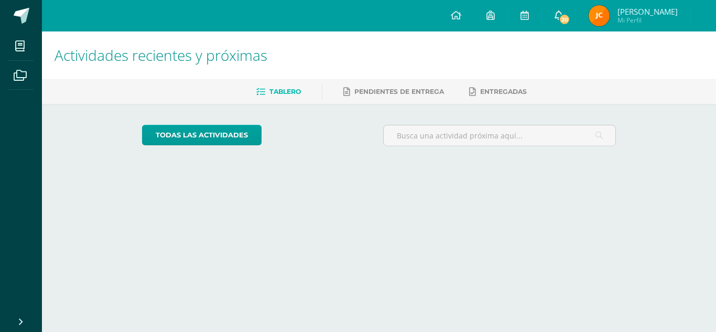
click at [563, 12] on icon at bounding box center [558, 14] width 8 height 9
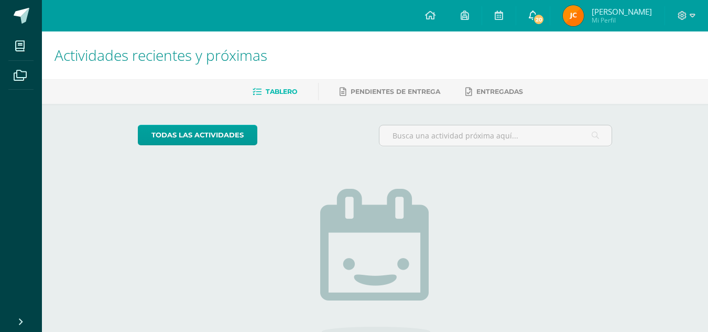
click at [550, 21] on link "20" at bounding box center [533, 15] width 34 height 31
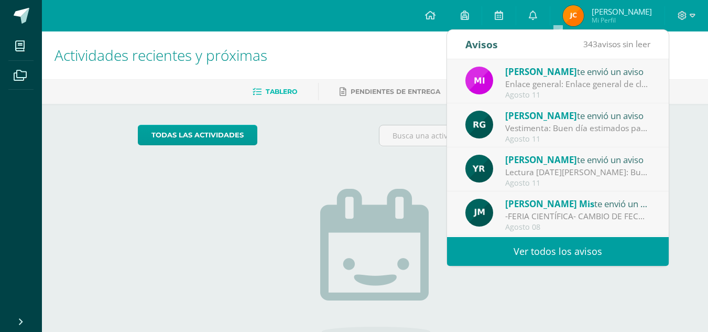
click at [584, 15] on img at bounding box center [573, 15] width 21 height 21
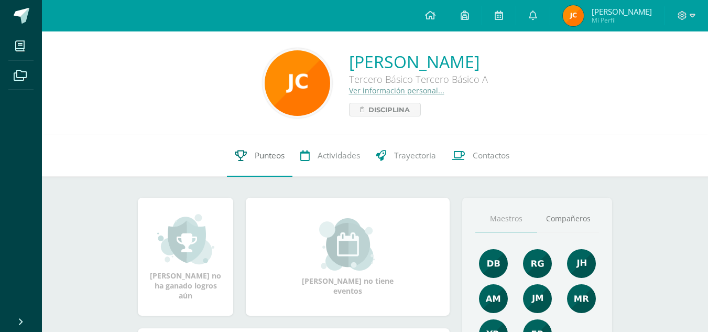
click at [250, 151] on link "Punteos" at bounding box center [260, 156] width 66 height 42
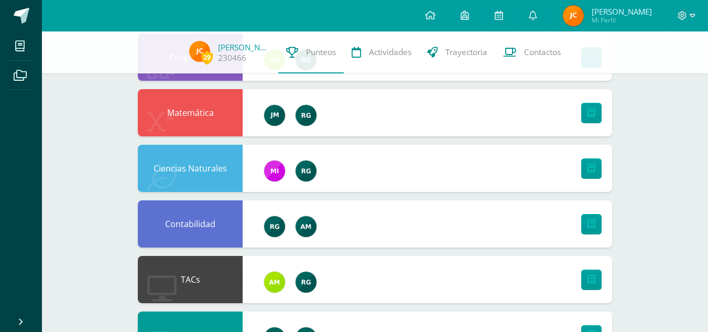
scroll to position [209, 0]
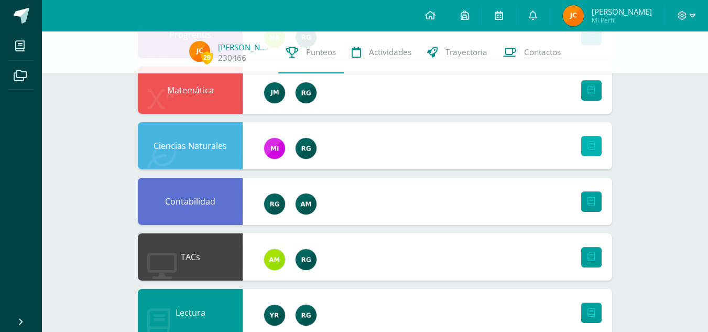
click at [589, 144] on icon at bounding box center [591, 145] width 8 height 9
click at [203, 157] on div "Ciencias Naturales" at bounding box center [190, 145] width 105 height 47
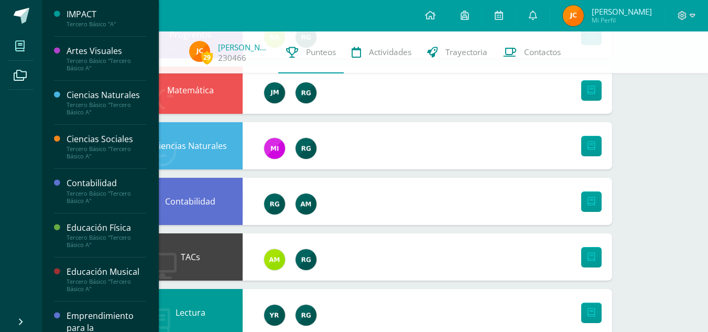
click at [16, 46] on icon at bounding box center [19, 46] width 9 height 10
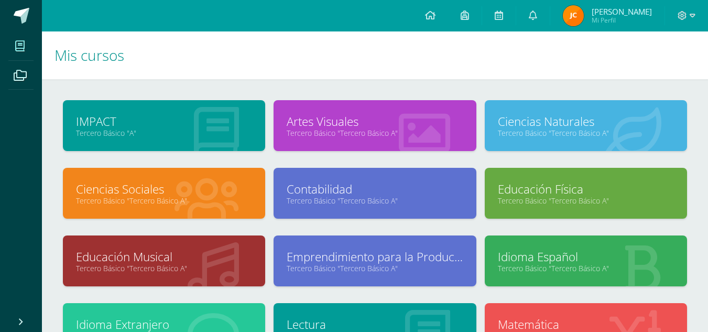
click at [542, 183] on link "Educación Física" at bounding box center [586, 189] width 176 height 16
click at [540, 114] on link "Ciencias Naturales" at bounding box center [586, 121] width 176 height 16
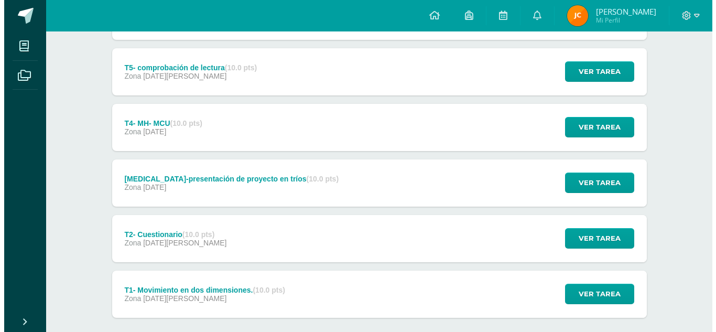
scroll to position [348, 0]
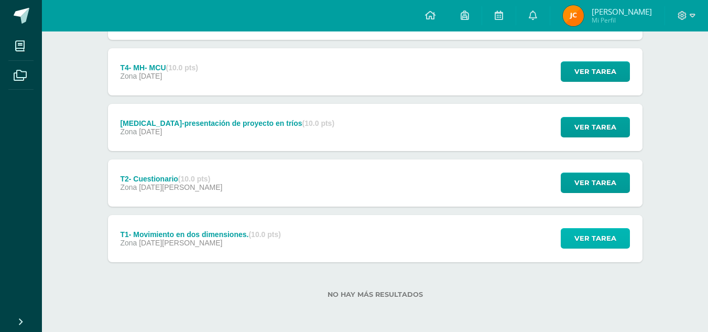
click at [586, 232] on span "Ver tarea" at bounding box center [595, 237] width 42 height 19
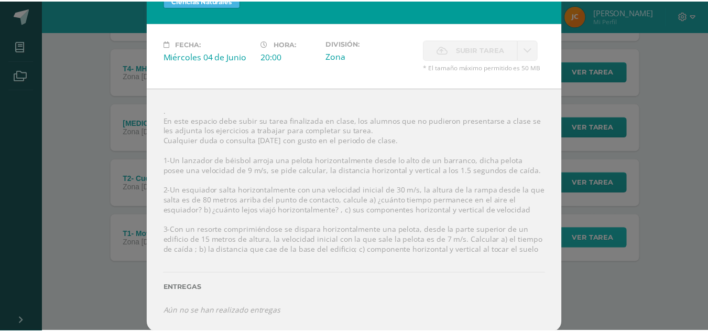
scroll to position [0, 0]
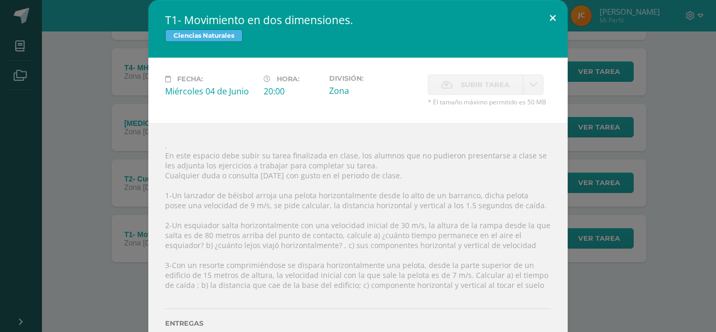
click at [539, 21] on button at bounding box center [553, 18] width 30 height 36
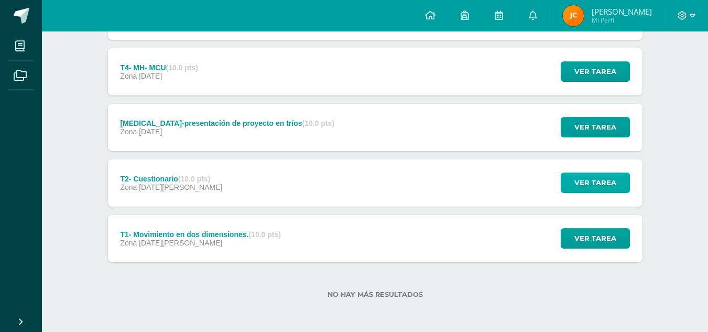
click at [590, 181] on span "Ver tarea" at bounding box center [595, 182] width 42 height 19
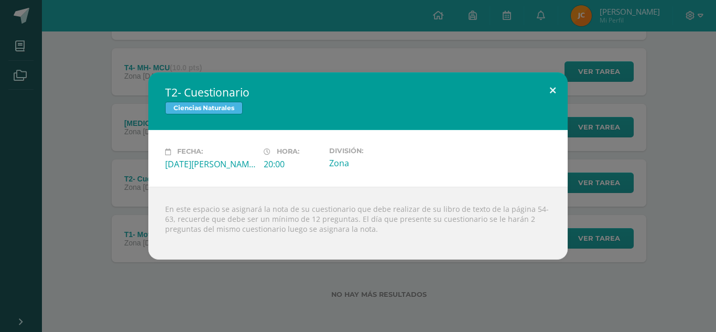
click at [549, 93] on button at bounding box center [553, 90] width 30 height 36
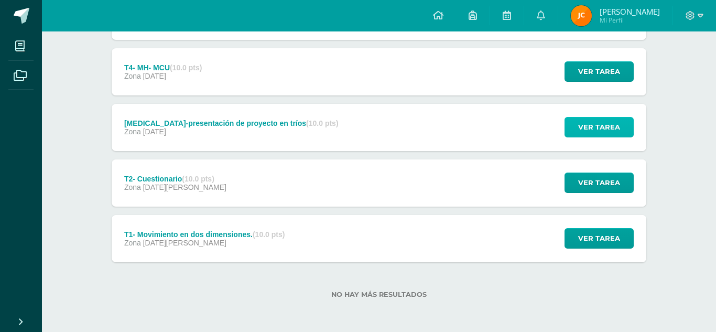
click at [580, 125] on span "Ver tarea" at bounding box center [599, 126] width 42 height 19
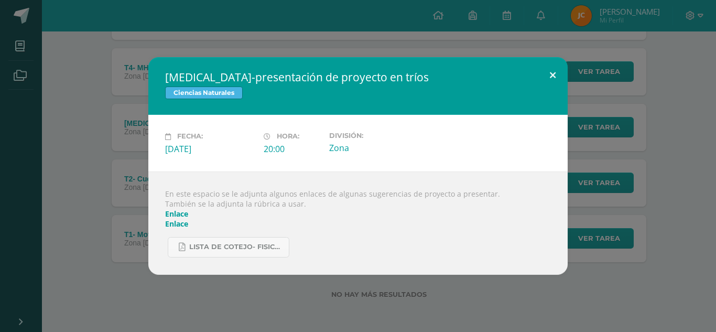
click at [560, 64] on button at bounding box center [553, 75] width 30 height 36
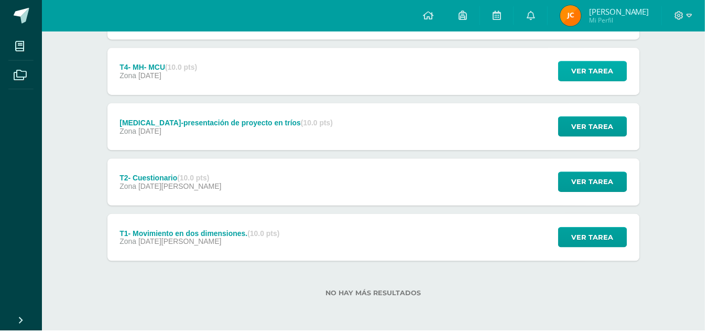
click at [612, 76] on span "Ver tarea" at bounding box center [595, 71] width 42 height 19
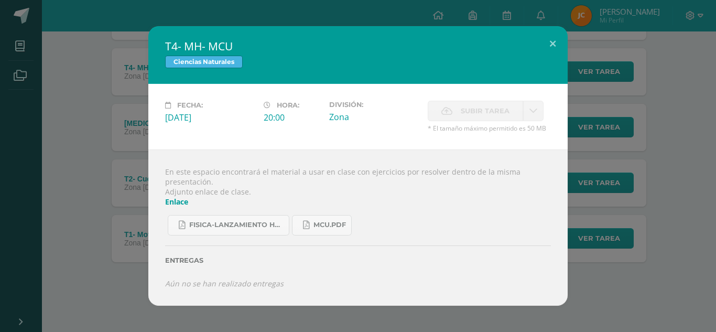
click at [543, 58] on div "Ciencias Naturales" at bounding box center [358, 63] width 386 height 15
click at [557, 53] on button at bounding box center [553, 44] width 30 height 36
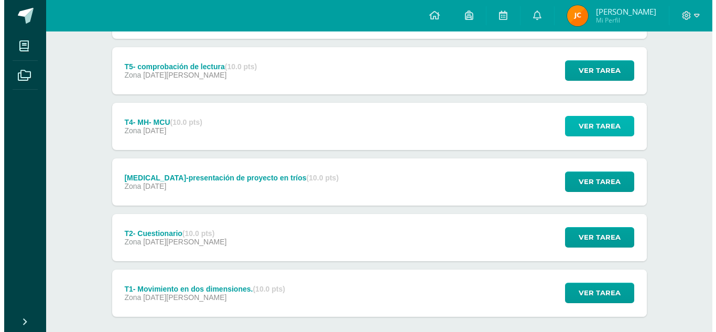
scroll to position [293, 0]
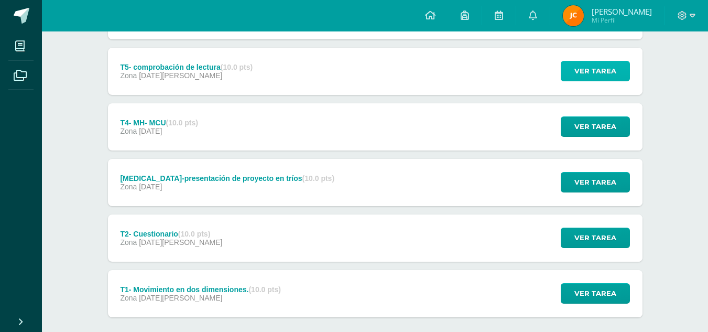
click at [599, 81] on span "Ver tarea" at bounding box center [595, 70] width 42 height 19
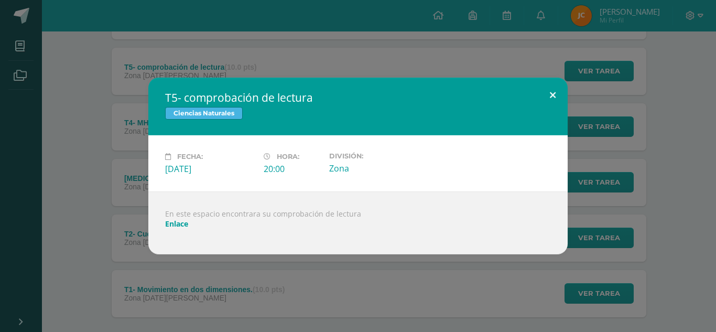
click at [566, 97] on button at bounding box center [553, 96] width 30 height 36
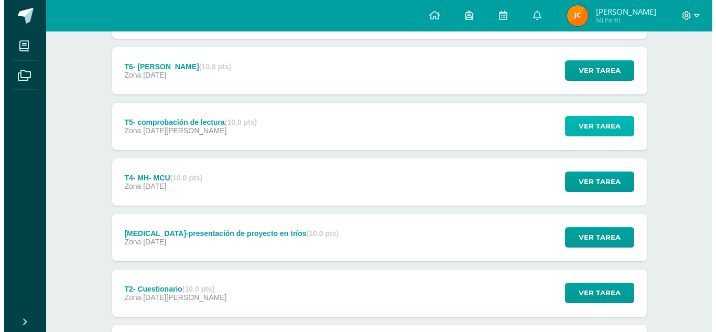
scroll to position [238, 0]
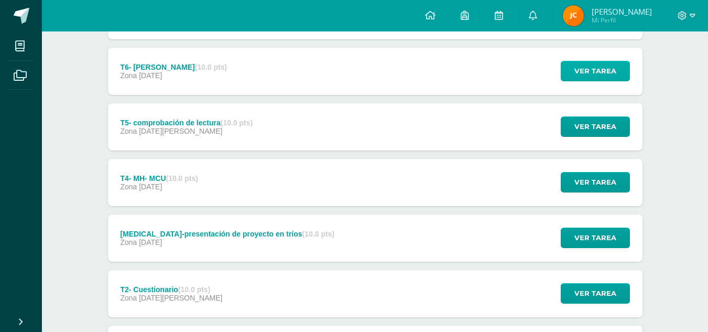
click at [590, 79] on span "Ver tarea" at bounding box center [595, 70] width 42 height 19
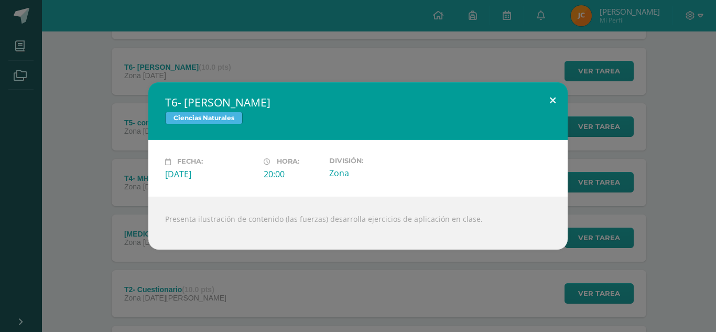
click at [558, 102] on button at bounding box center [553, 100] width 30 height 36
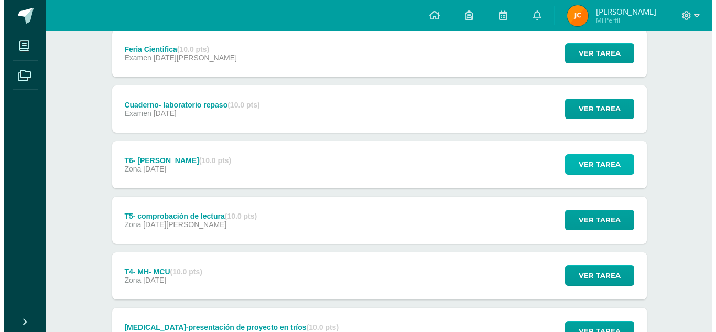
scroll to position [141, 0]
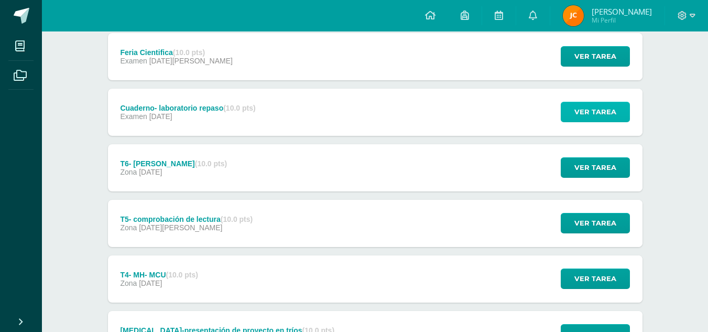
click at [588, 122] on button "Ver tarea" at bounding box center [595, 112] width 69 height 20
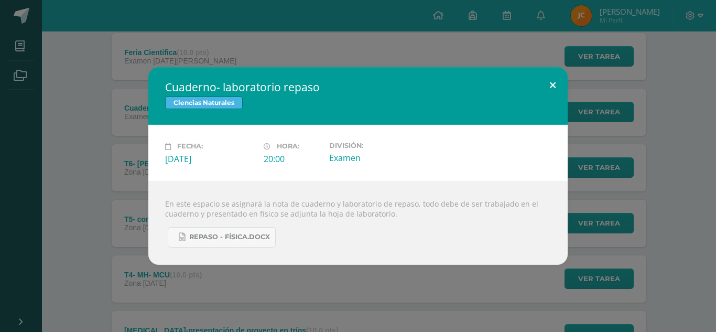
click at [565, 92] on button at bounding box center [553, 85] width 30 height 36
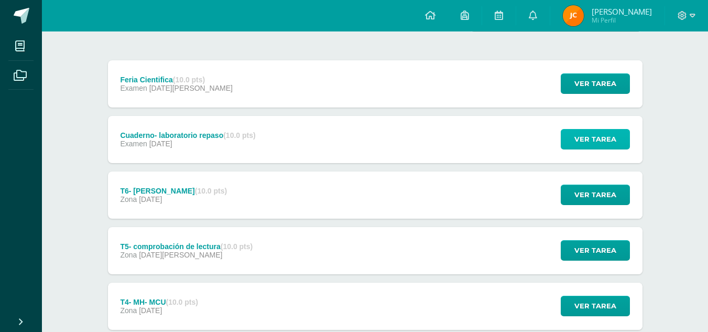
scroll to position [106, 0]
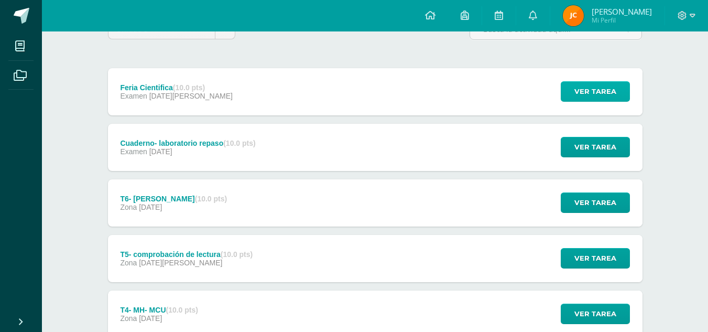
click at [584, 100] on span "Ver tarea" at bounding box center [595, 91] width 42 height 19
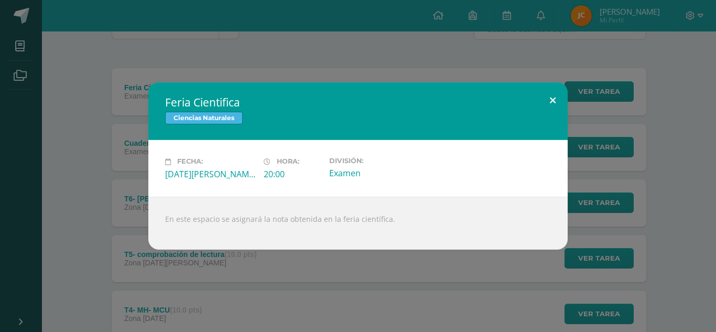
click at [550, 105] on button at bounding box center [553, 100] width 30 height 36
